Goal: Transaction & Acquisition: Download file/media

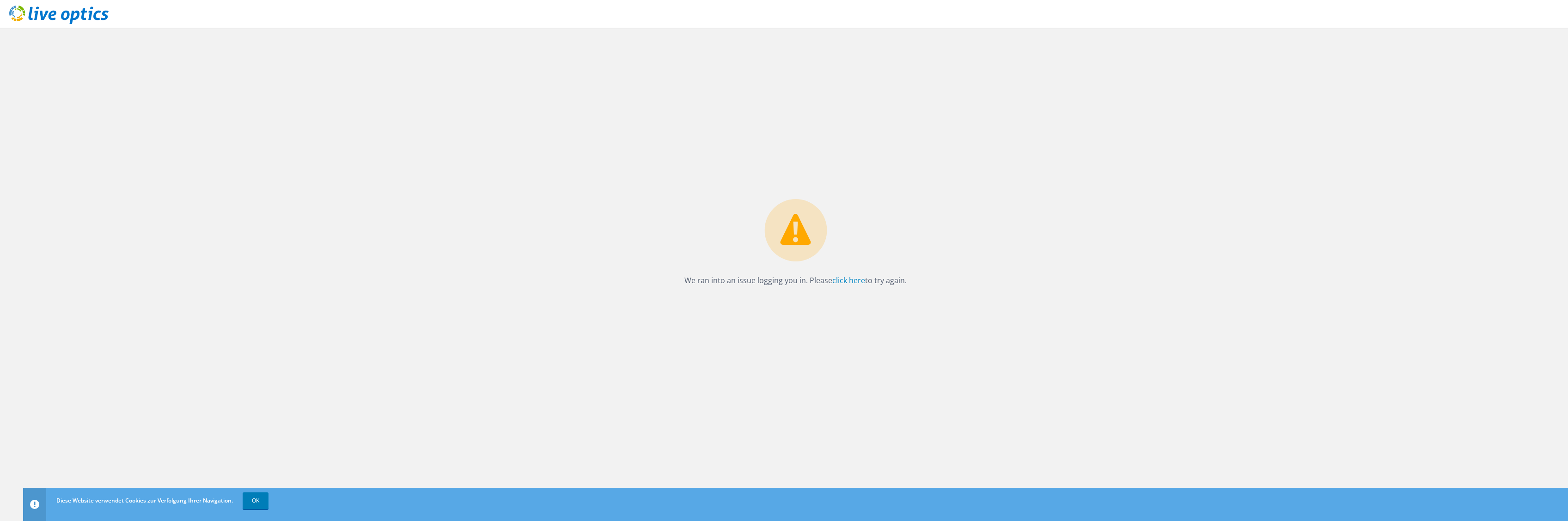
click at [62, 14] on icon at bounding box center [59, 15] width 99 height 19
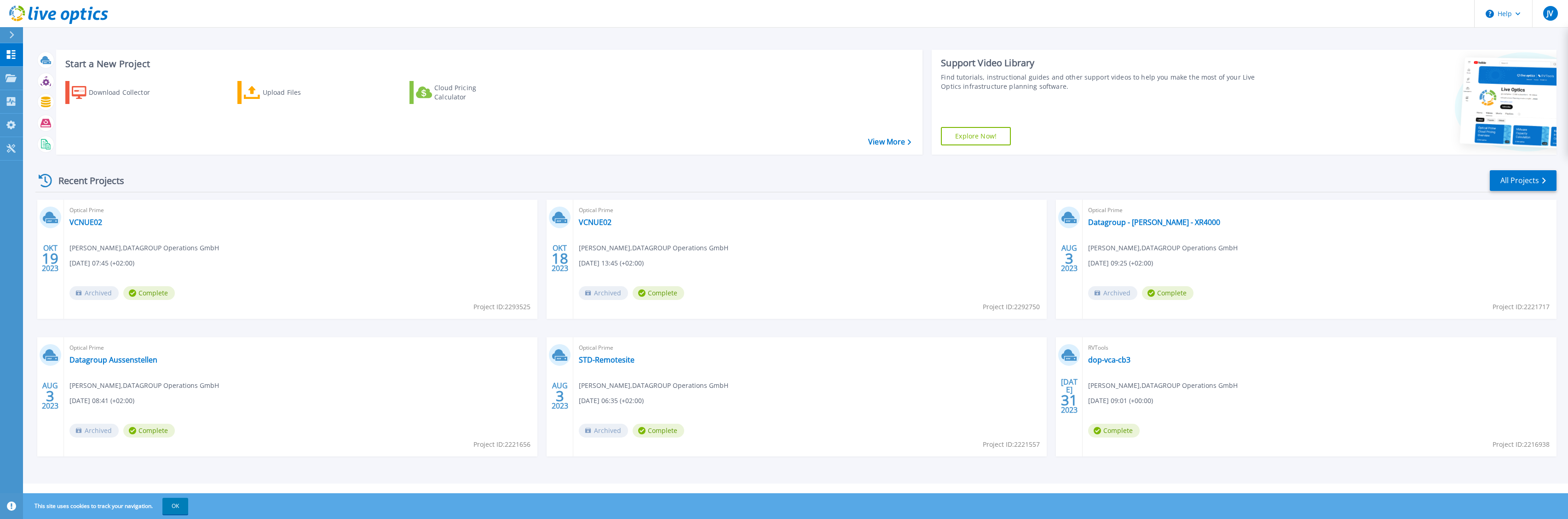
click at [12, 34] on icon at bounding box center [12, 35] width 5 height 7
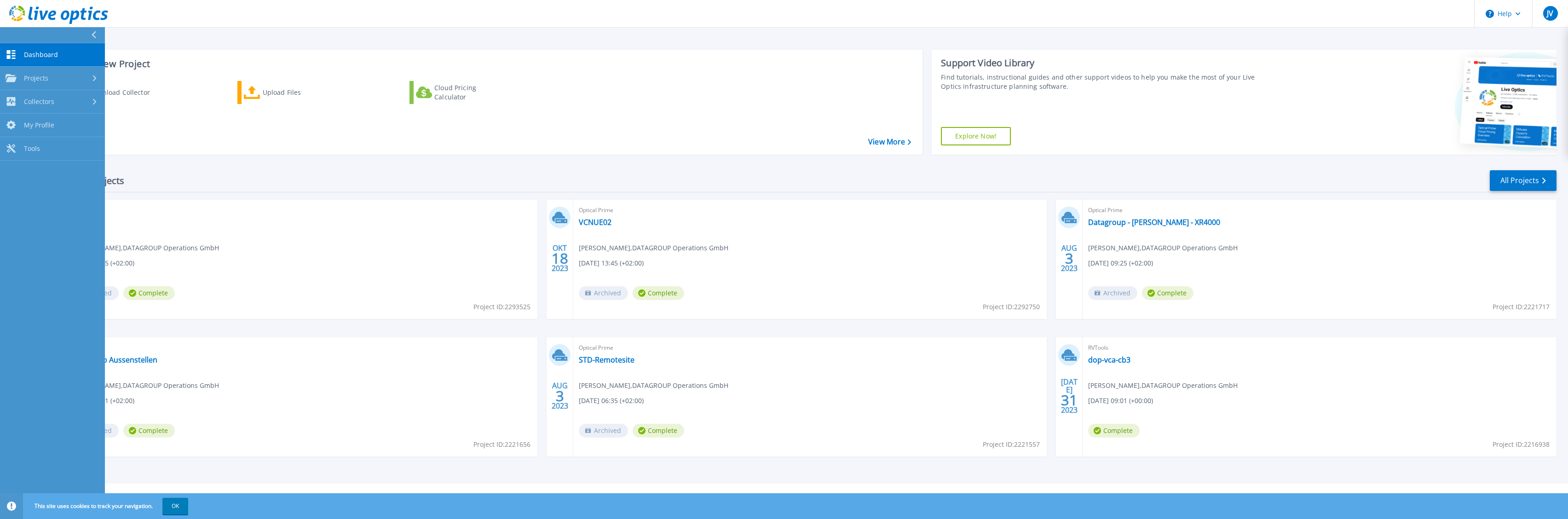
click at [57, 53] on span "Dashboard" at bounding box center [41, 54] width 34 height 8
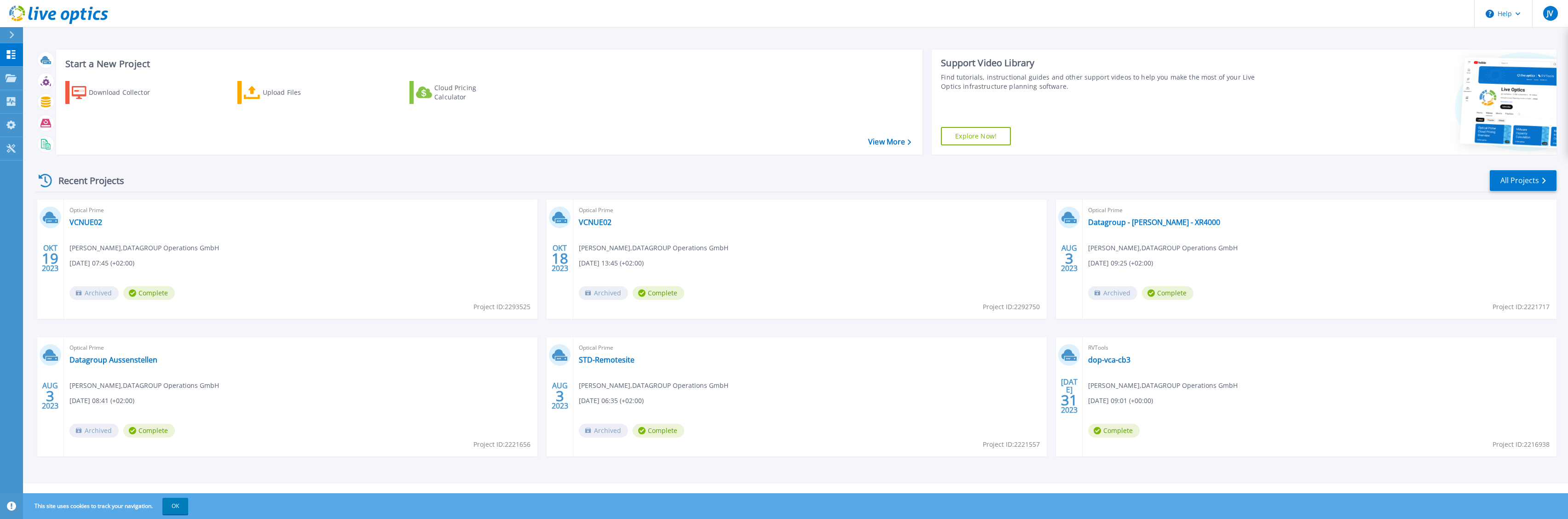
click at [9, 39] on div at bounding box center [15, 34] width 15 height 15
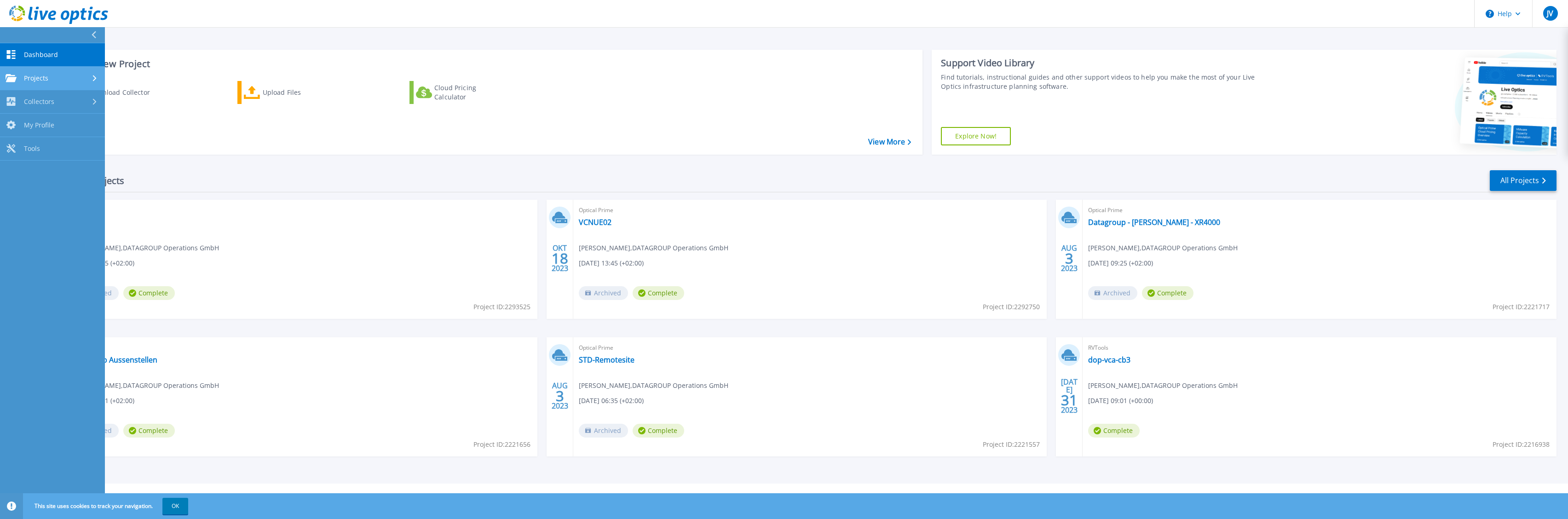
click at [74, 73] on link "Projects Projects" at bounding box center [52, 79] width 105 height 23
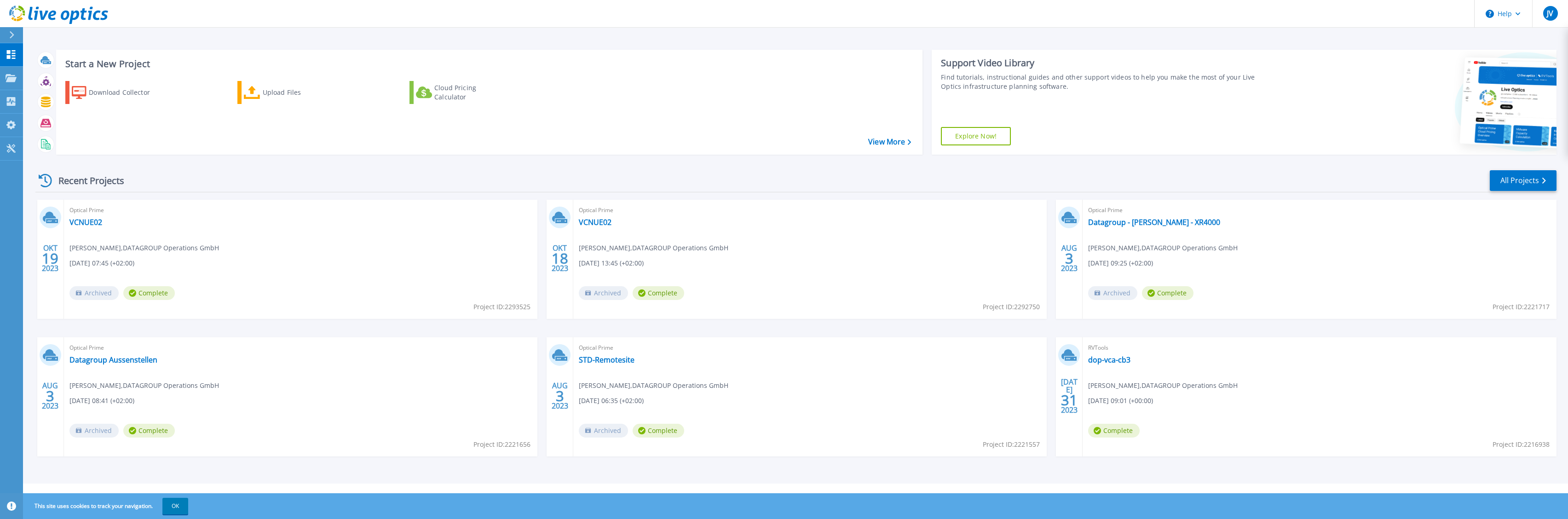
click at [369, 165] on div "Recent Projects All Projects OKT 19 2023 Optical Prime VCNUE02 [PERSON_NAME] , …" at bounding box center [796, 322] width 1521 height 320
click at [914, 140] on div "Download Collector Upload Files Cloud Pricing Calculator" at bounding box center [487, 112] width 860 height 76
click at [899, 140] on link "View More" at bounding box center [890, 142] width 43 height 9
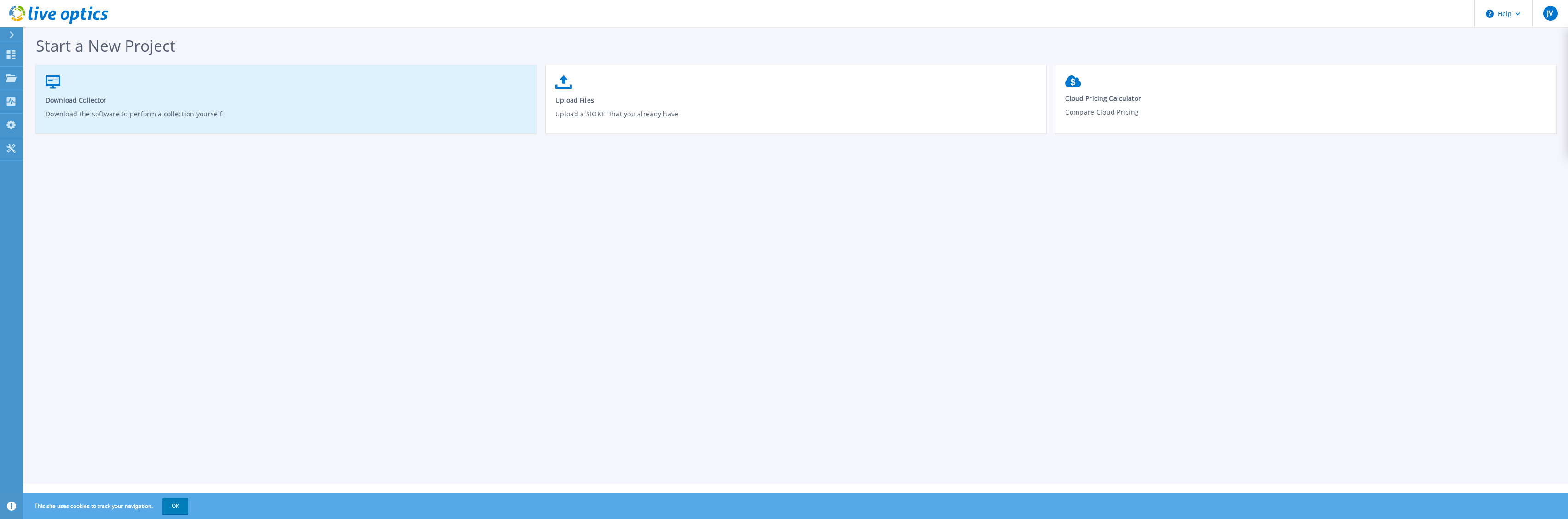
click at [96, 86] on link "Download Collector Download the software to perform a collection yourself" at bounding box center [286, 103] width 501 height 66
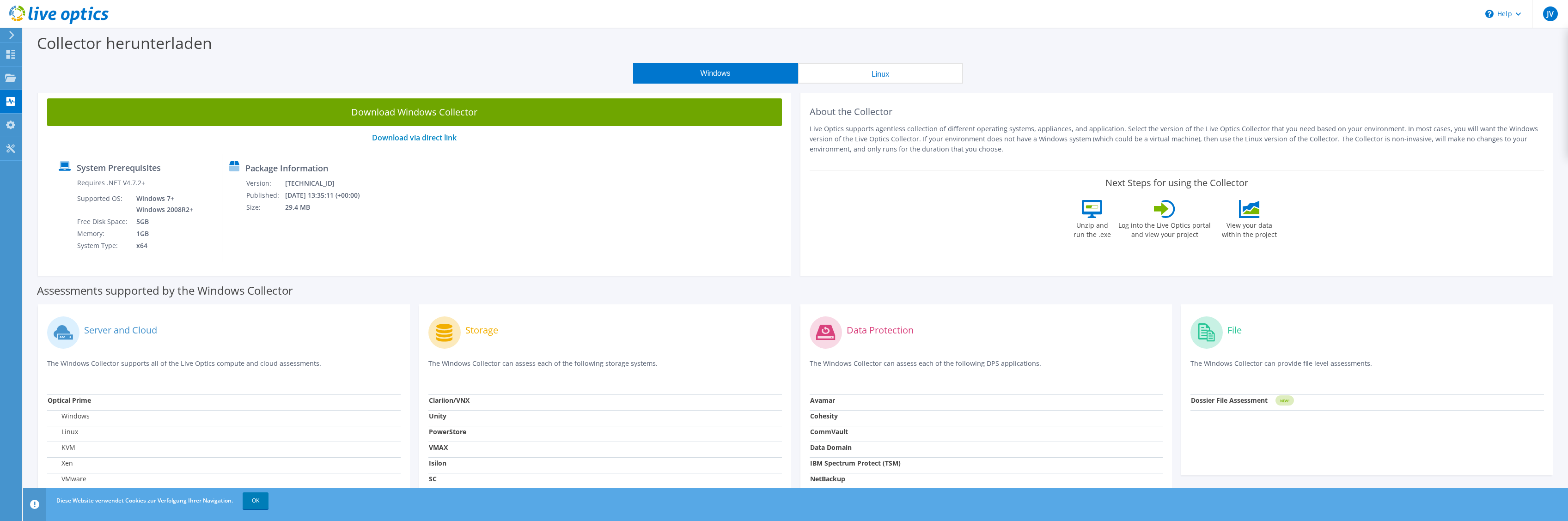
click at [13, 38] on icon at bounding box center [11, 35] width 7 height 8
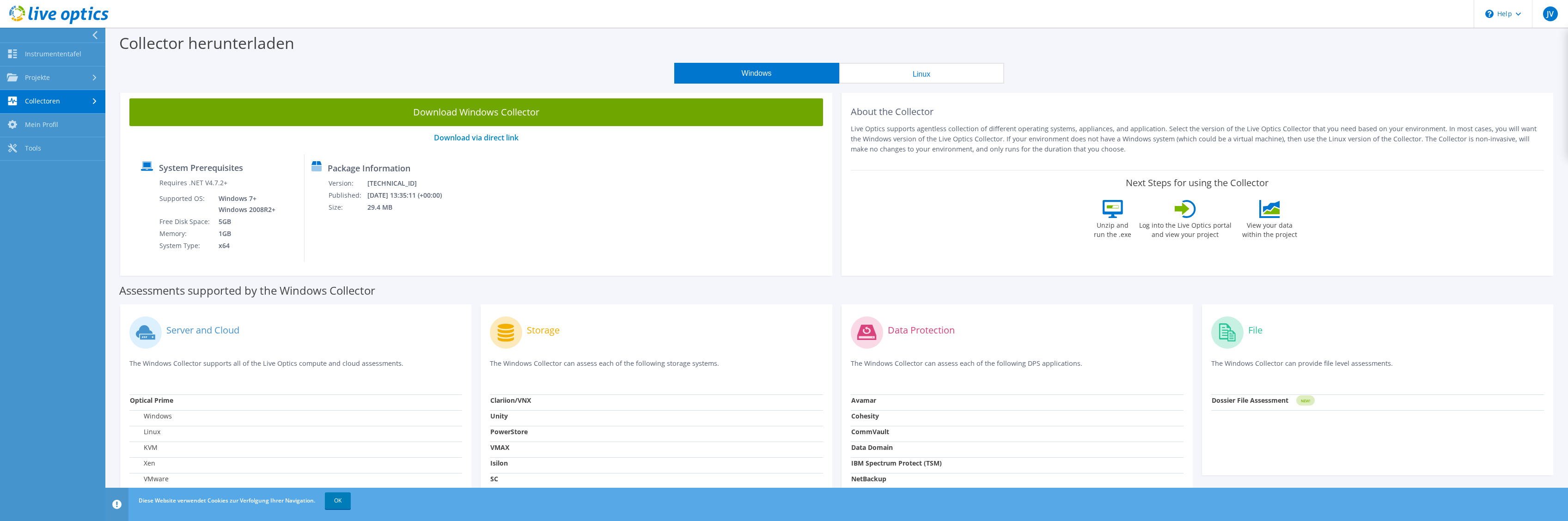
click at [94, 99] on use at bounding box center [94, 101] width 4 height 6
click at [699, 218] on div "System Prerequisites Requires .NET V4.7.2+ Supported OS: Windows 7+ Windows 200…" at bounding box center [476, 208] width 685 height 107
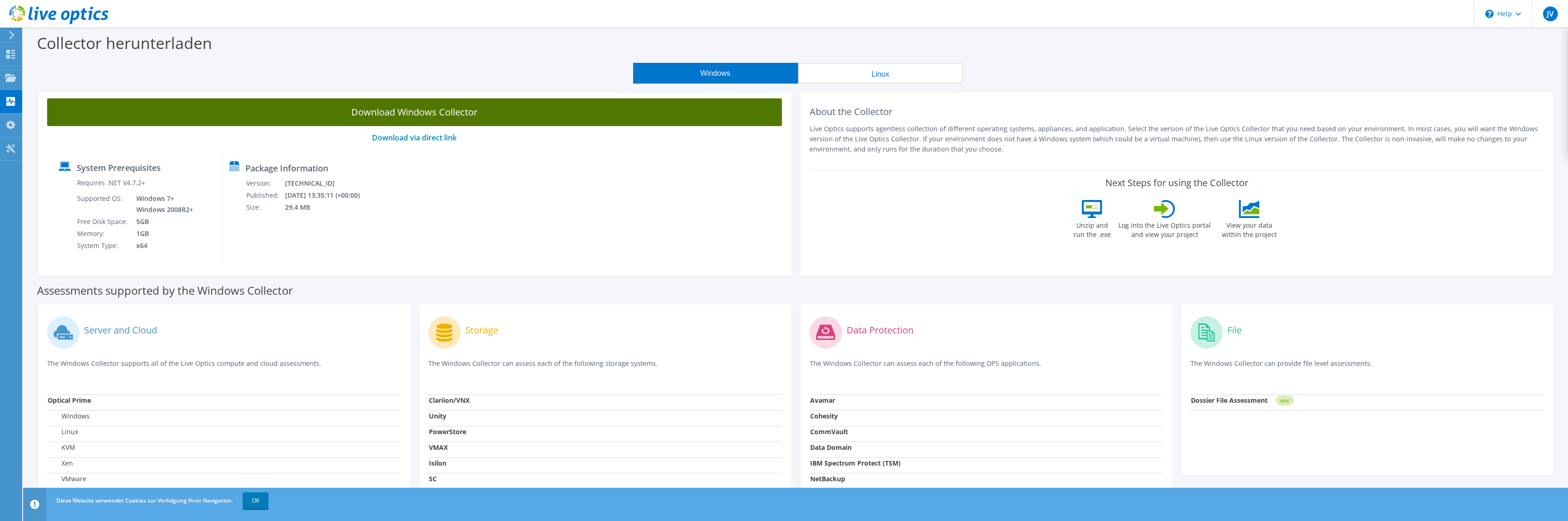
click at [456, 109] on link "Download Windows Collector" at bounding box center [414, 112] width 735 height 28
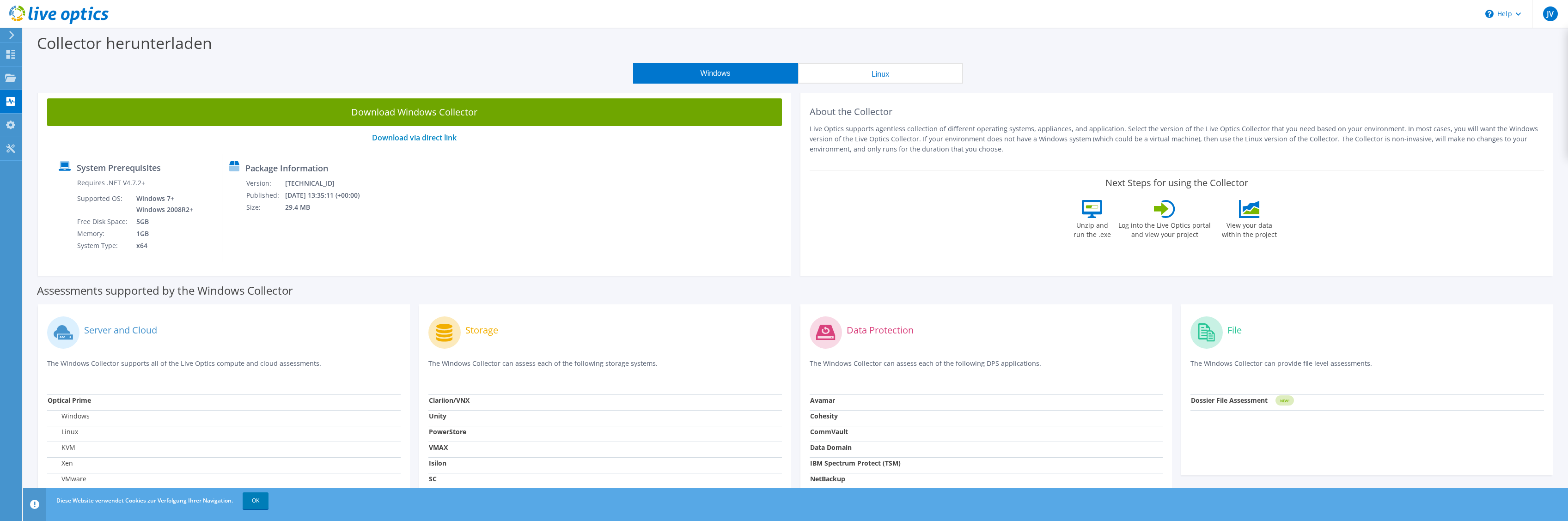
click at [1193, 72] on div "Windows Linux" at bounding box center [798, 73] width 1531 height 21
